Goal: Navigation & Orientation: Find specific page/section

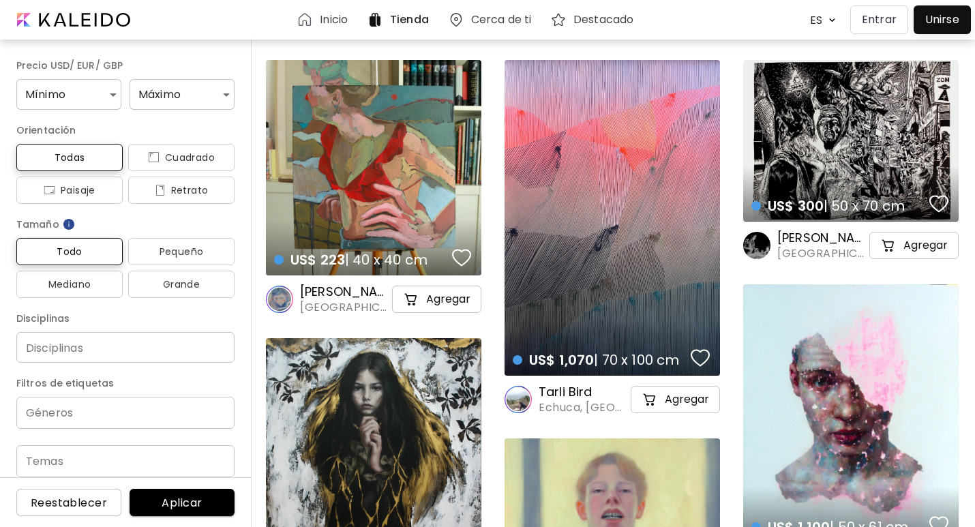
click at [321, 20] on h6 "Inicio" at bounding box center [334, 19] width 28 height 11
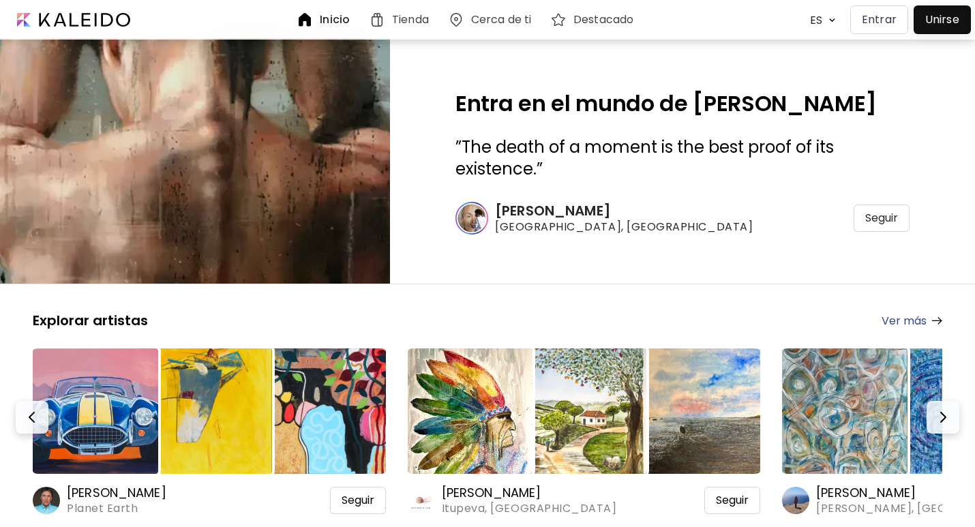
click at [499, 19] on h6 "Cerca de ti" at bounding box center [501, 19] width 60 height 11
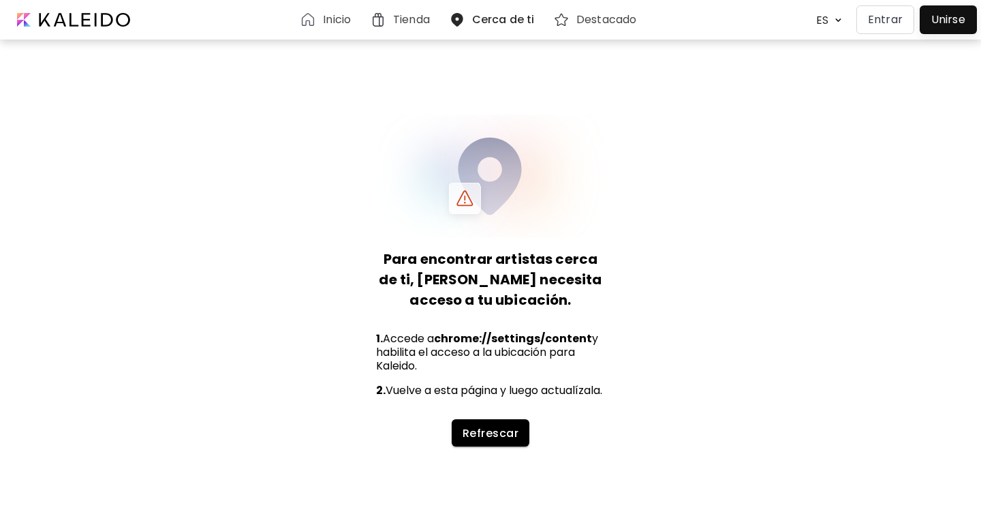
click at [343, 25] on h6 "Inicio" at bounding box center [337, 19] width 28 height 11
